Goal: Task Accomplishment & Management: Use online tool/utility

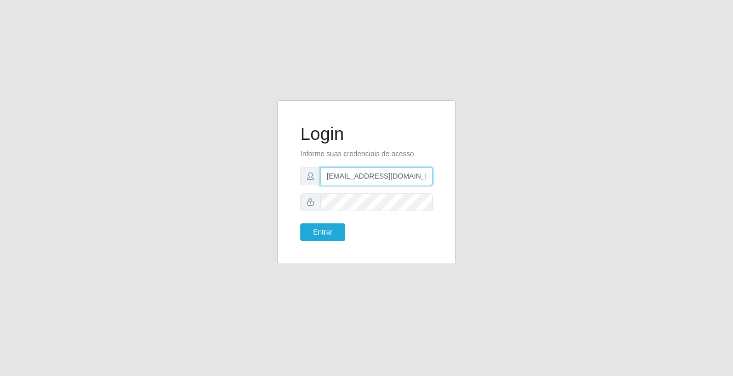
click at [430, 176] on input "[EMAIL_ADDRESS][DOMAIN_NAME]" at bounding box center [376, 177] width 113 height 18
type input "a"
type input "[EMAIL_ADDRESS][DOMAIN_NAME]"
click at [300, 224] on button "Entrar" at bounding box center [322, 233] width 45 height 18
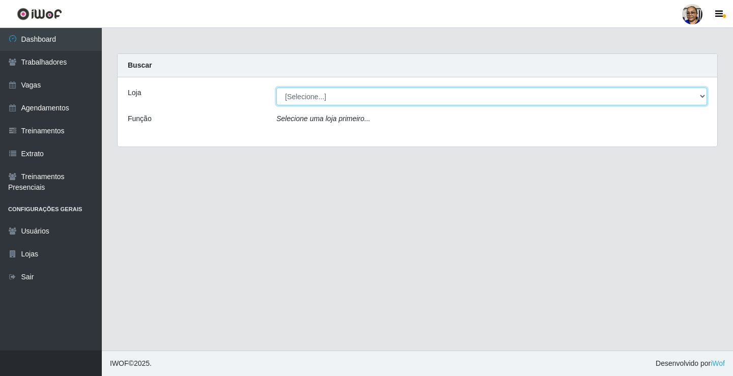
click at [702, 97] on select "[Selecione...] Mercadinho [GEOGRAPHIC_DATA]" at bounding box center [491, 97] width 431 height 18
select select "345"
click at [276, 88] on select "[Selecione...] Mercadinho [GEOGRAPHIC_DATA]" at bounding box center [491, 97] width 431 height 18
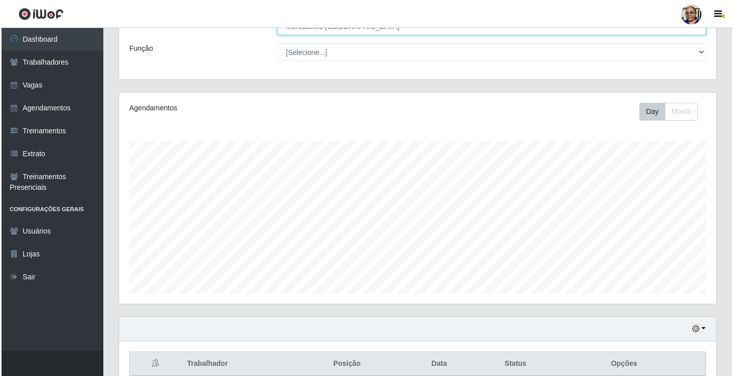
scroll to position [255, 0]
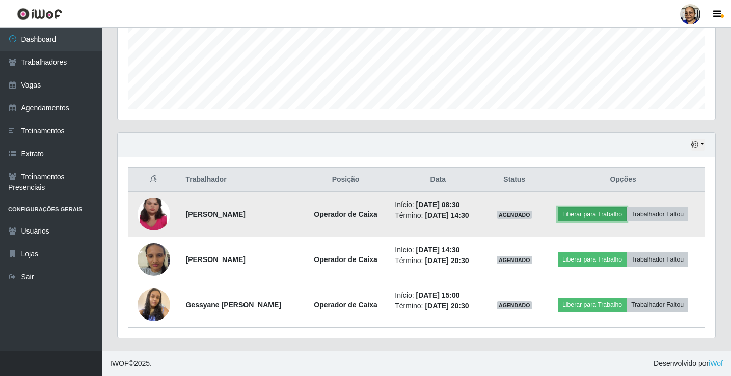
click at [609, 215] on button "Liberar para Trabalho" at bounding box center [592, 214] width 69 height 14
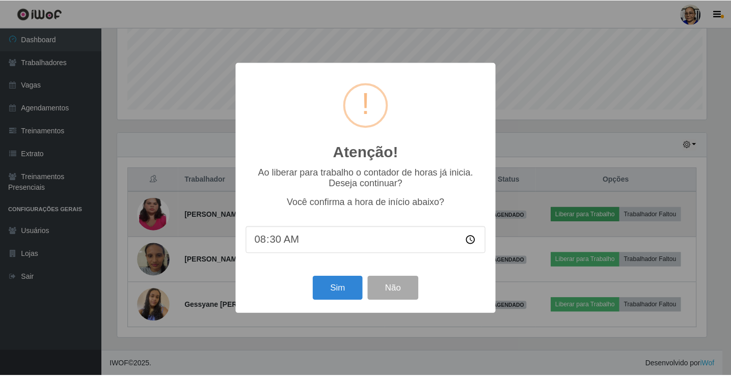
scroll to position [211, 591]
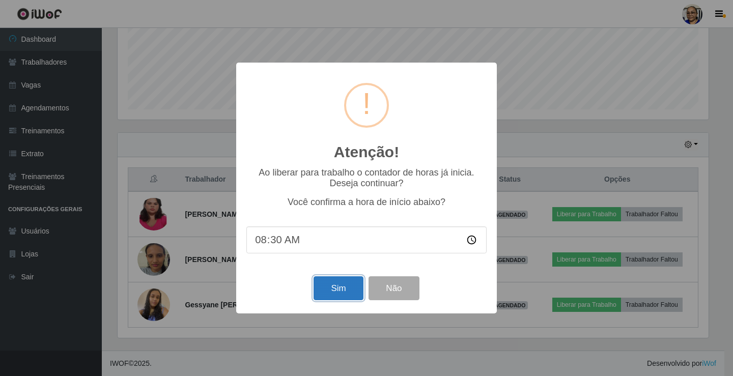
click at [336, 287] on button "Sim" at bounding box center [338, 288] width 49 height 24
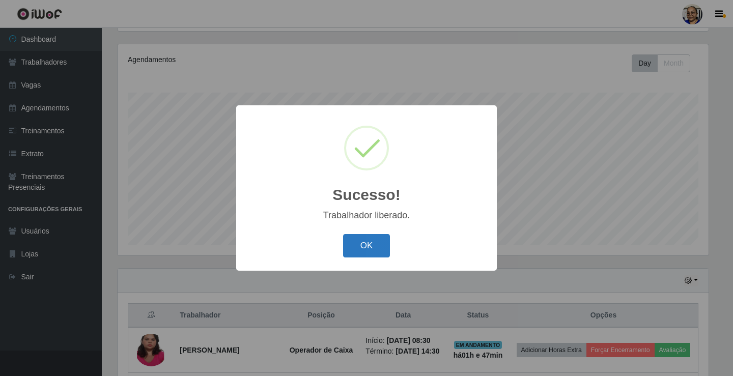
click at [378, 247] on button "OK" at bounding box center [366, 246] width 47 height 24
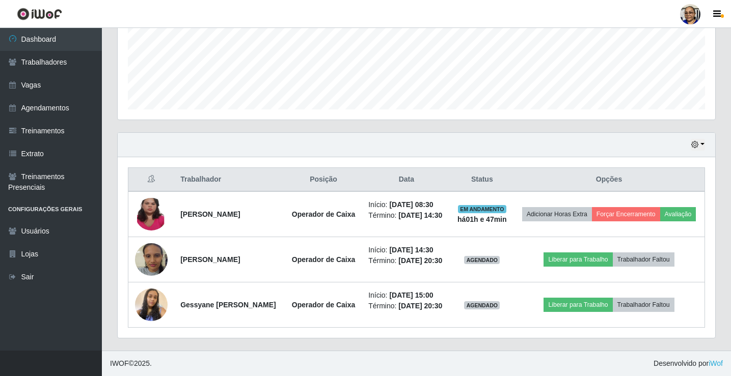
scroll to position [277, 0]
